Goal: Task Accomplishment & Management: Use online tool/utility

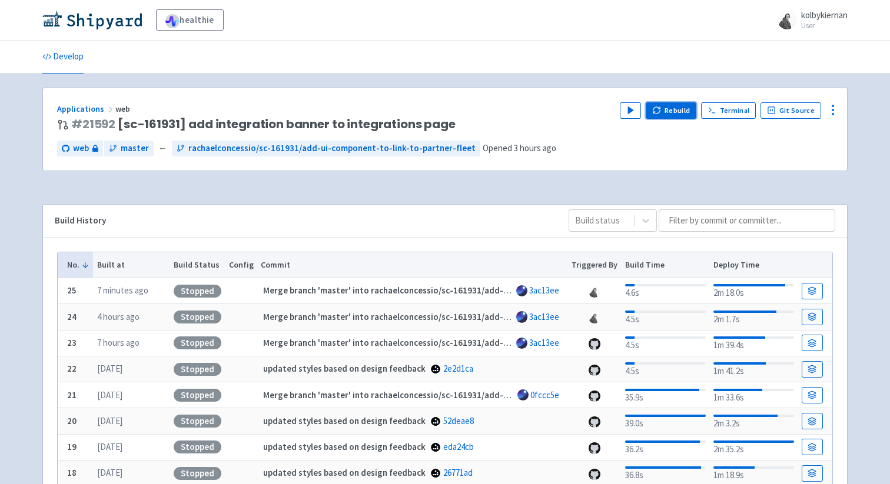
click at [661, 108] on icon "button" at bounding box center [656, 110] width 9 height 9
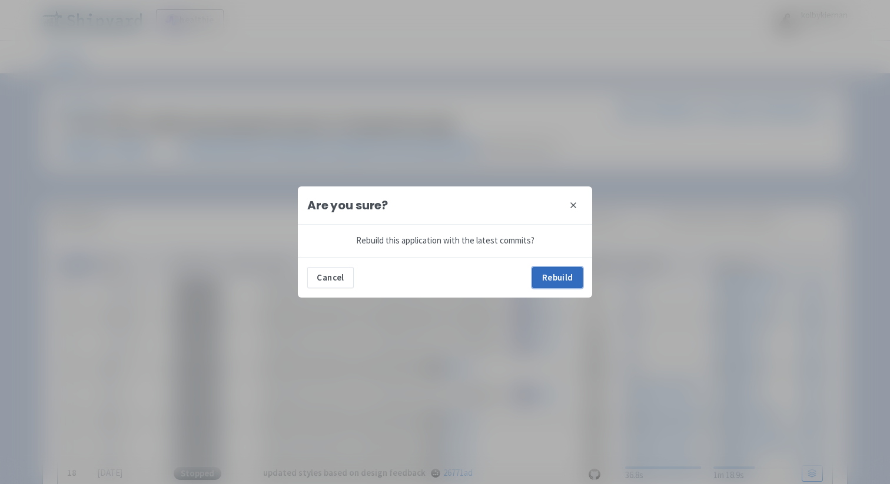
click at [549, 275] on button "Rebuild" at bounding box center [557, 277] width 51 height 21
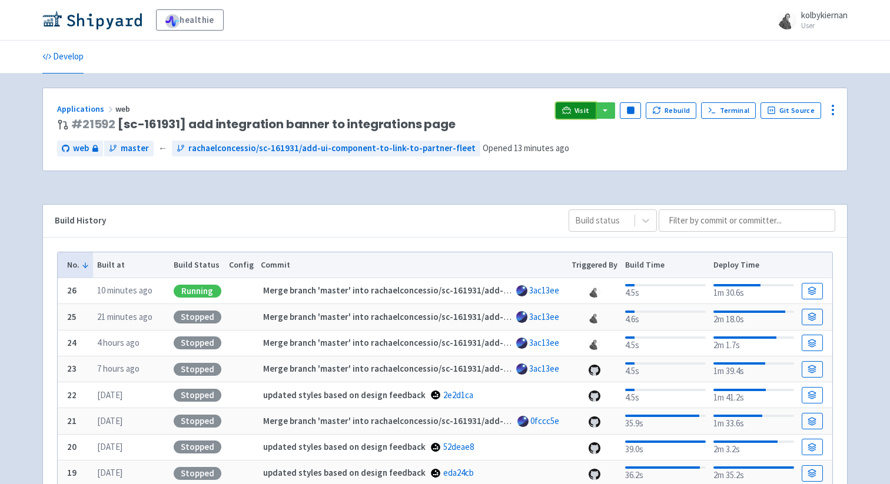
click at [583, 114] on span "Visit" at bounding box center [581, 110] width 15 height 9
